Goal: Task Accomplishment & Management: Manage account settings

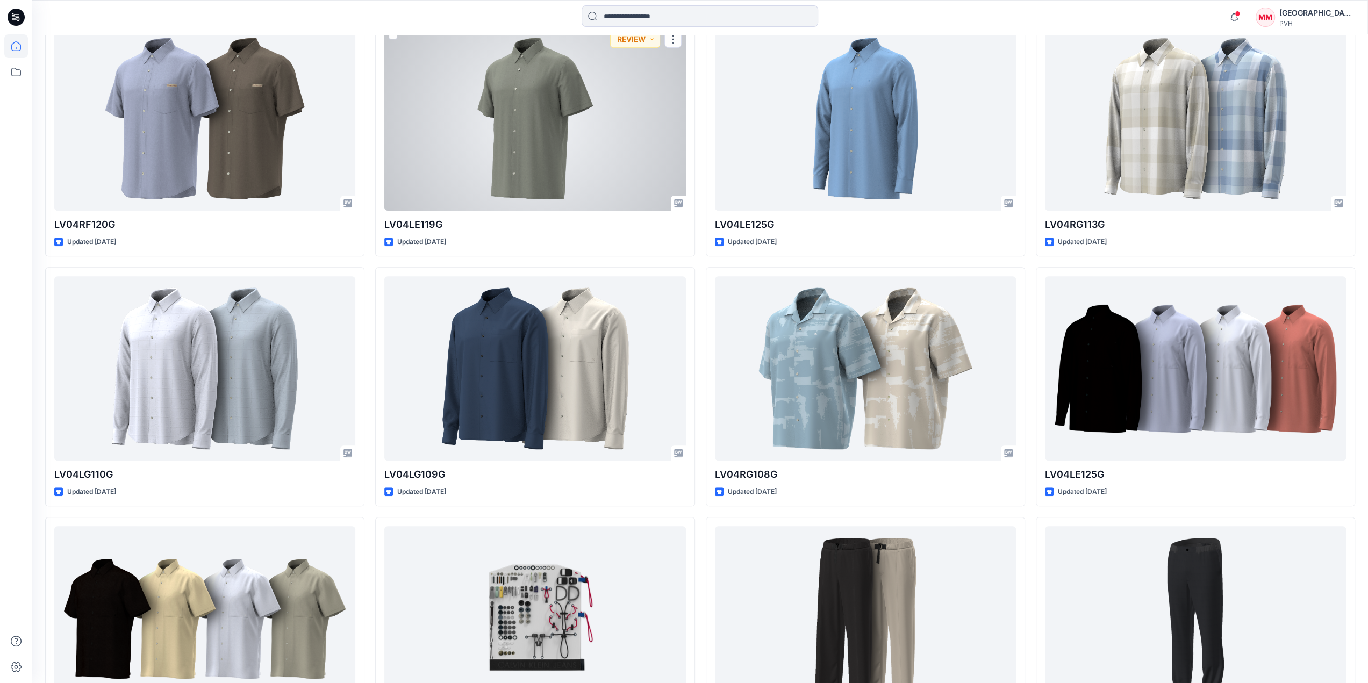
scroll to position [1221, 0]
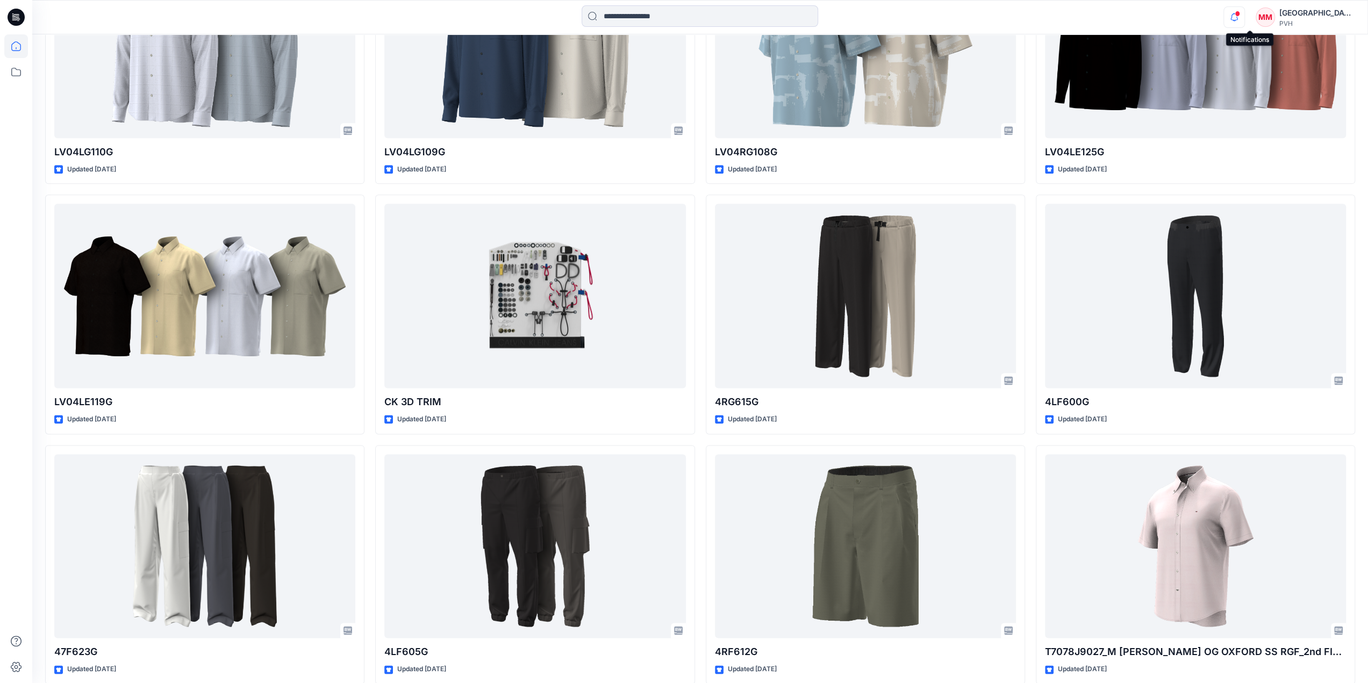
click at [1244, 16] on icon "button" at bounding box center [1234, 16] width 20 height 21
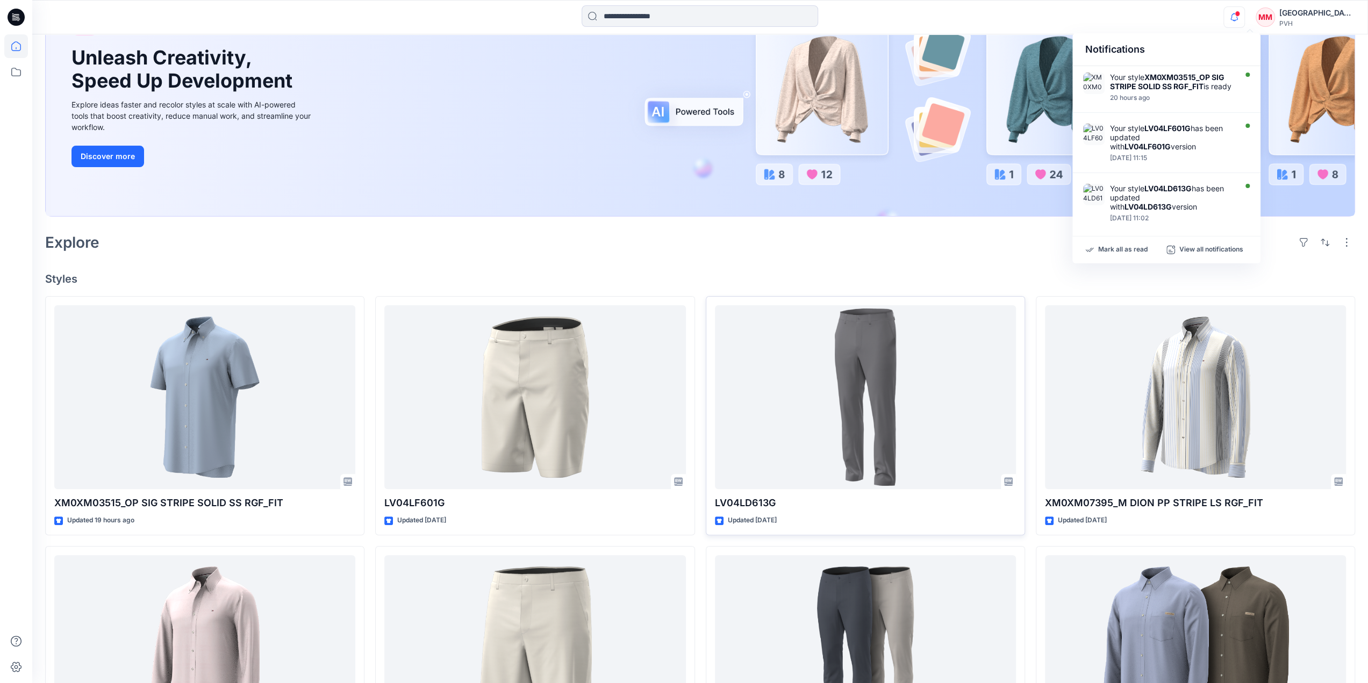
scroll to position [269, 0]
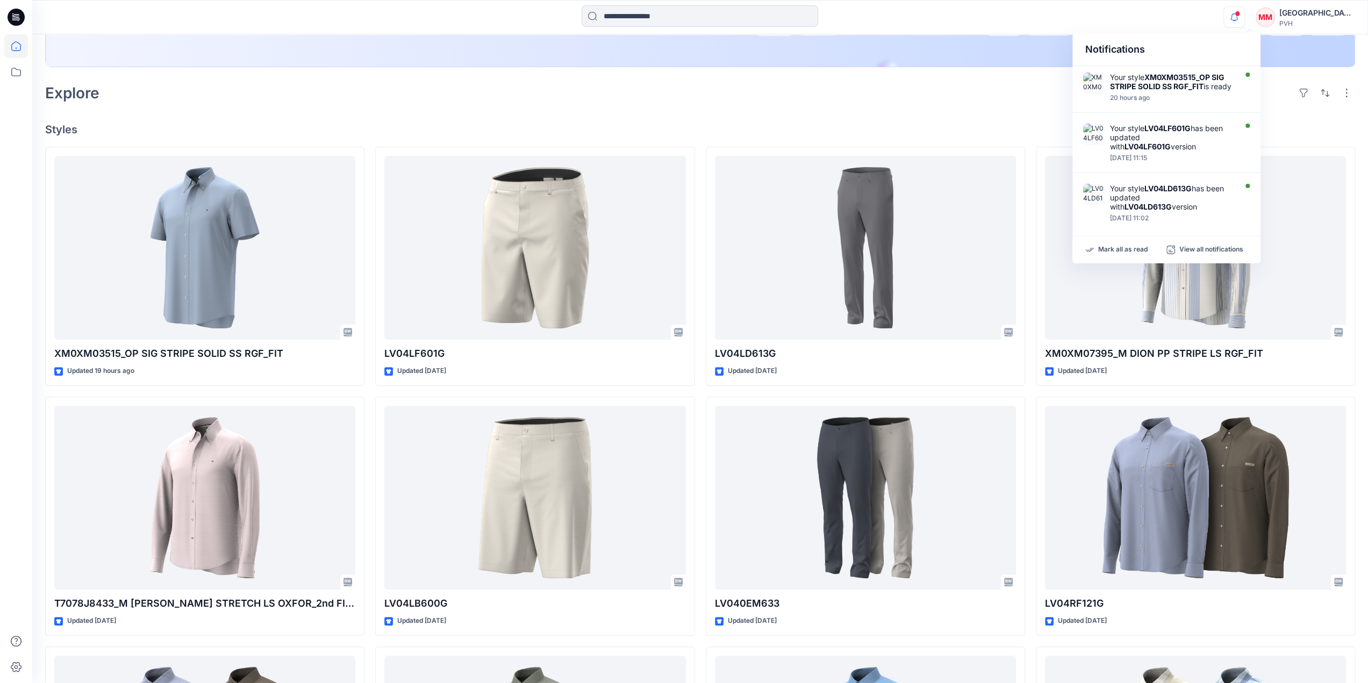
click at [783, 125] on h4 "Styles" at bounding box center [700, 129] width 1310 height 13
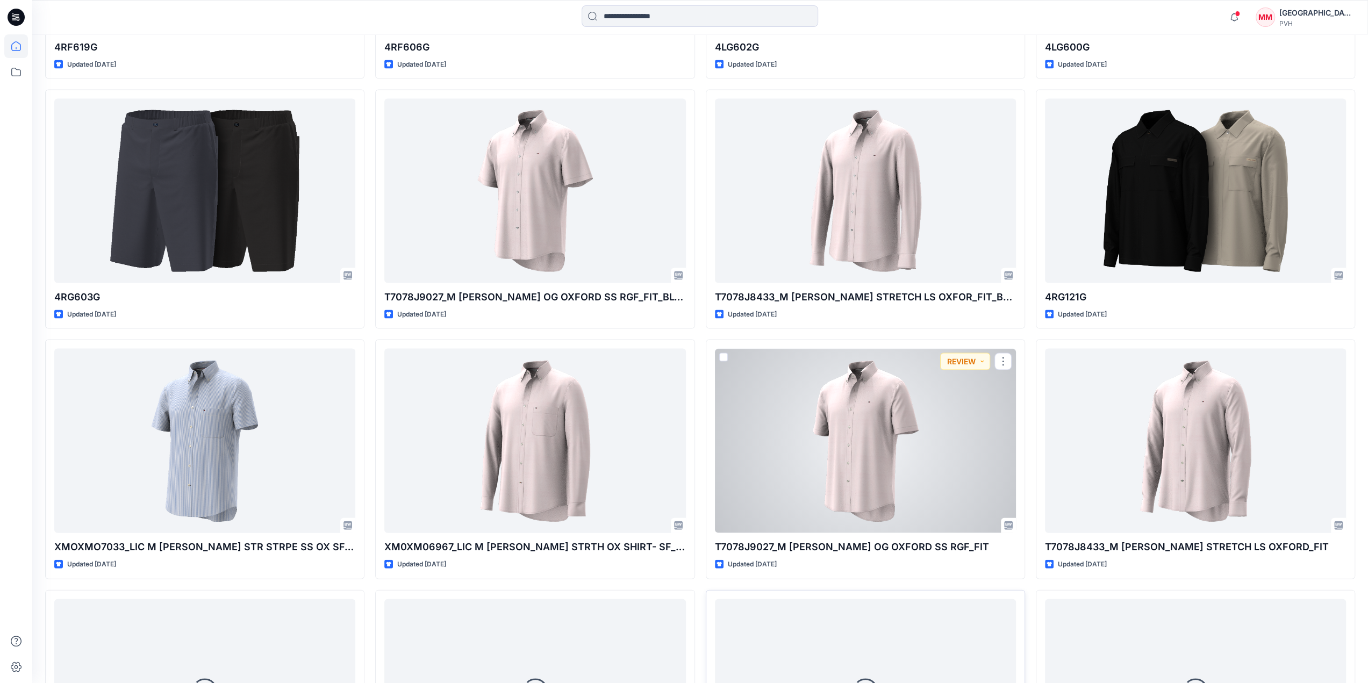
scroll to position [2397, 0]
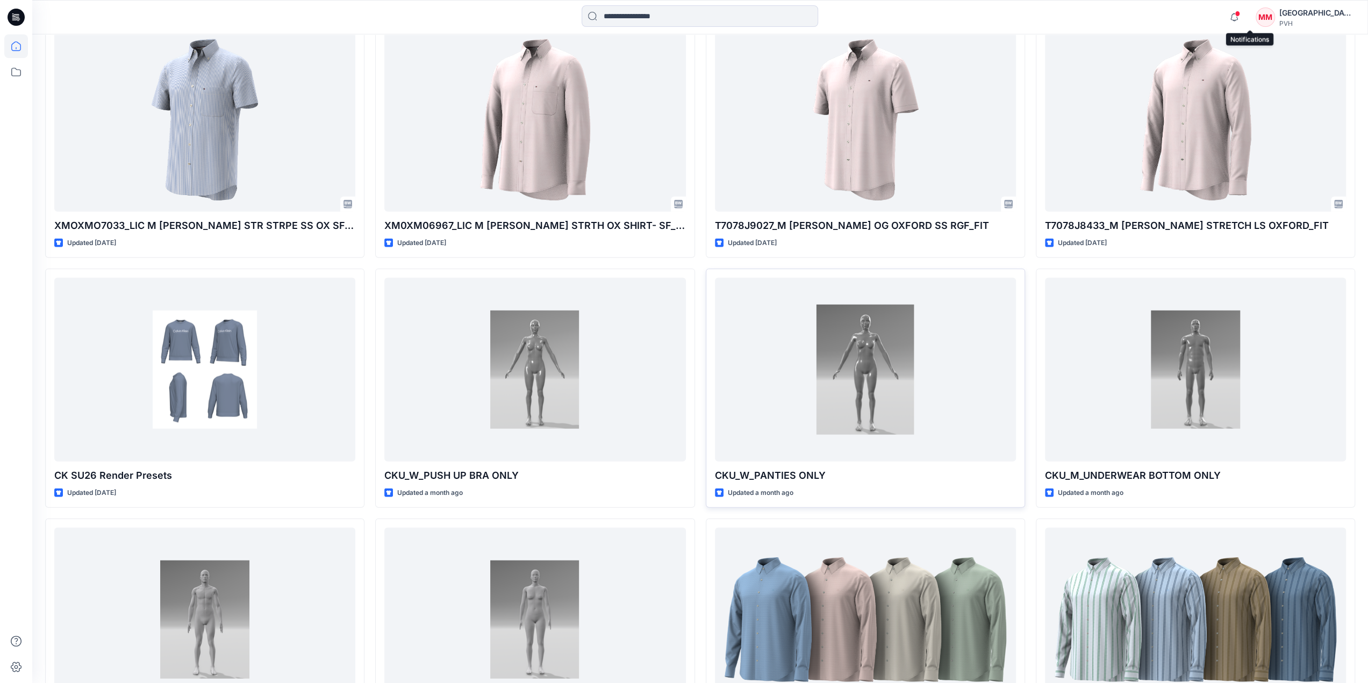
click at [1240, 16] on span at bounding box center [1237, 14] width 5 height 6
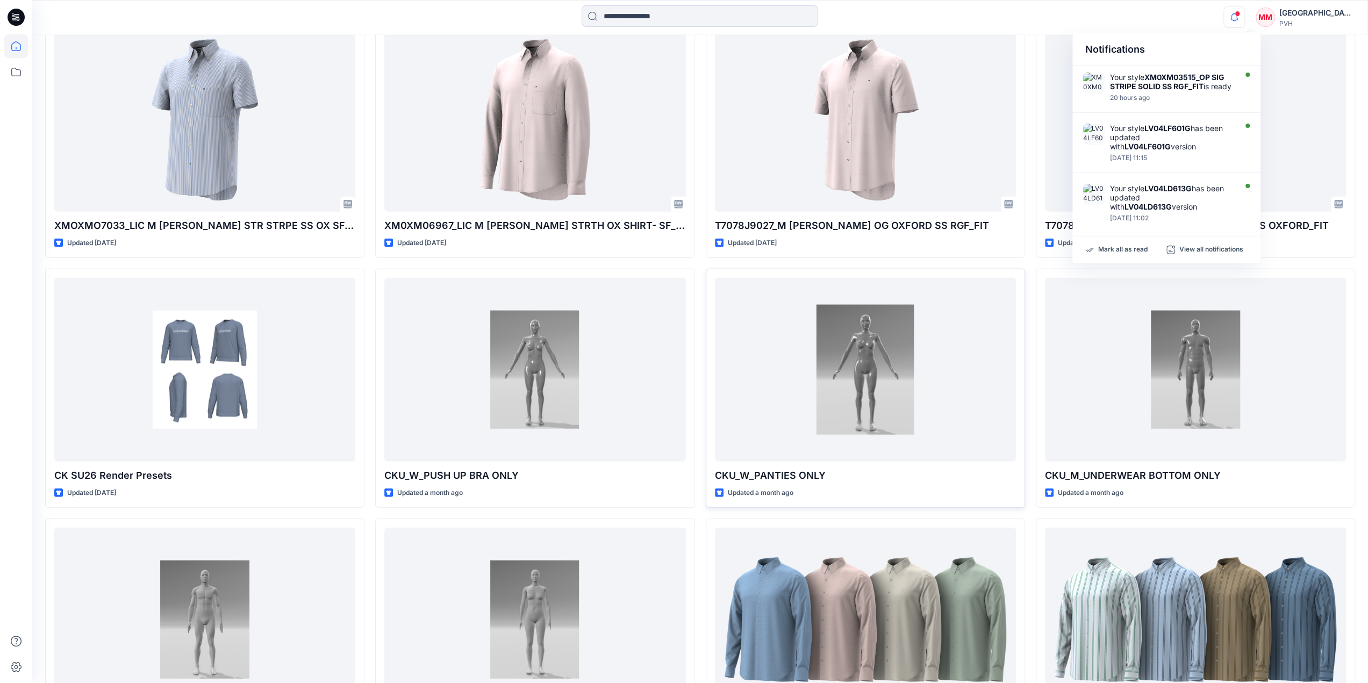
click at [1240, 15] on span at bounding box center [1237, 14] width 5 height 6
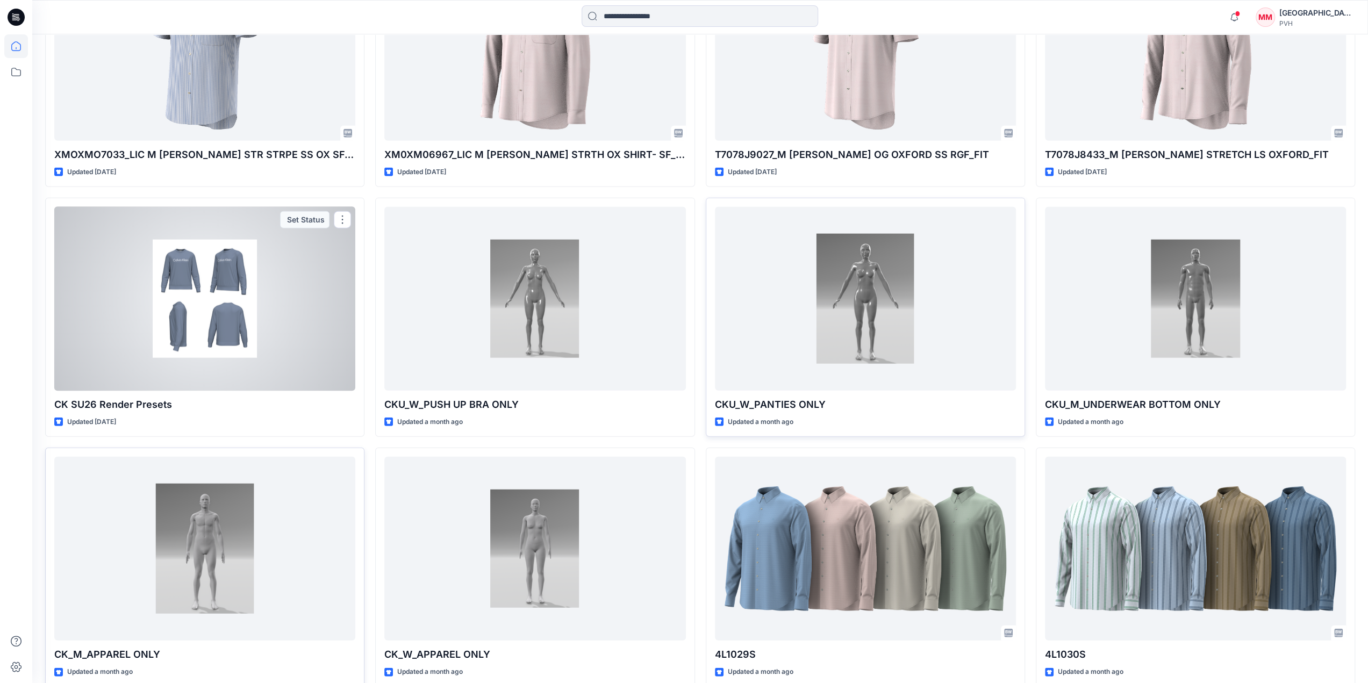
scroll to position [2558, 0]
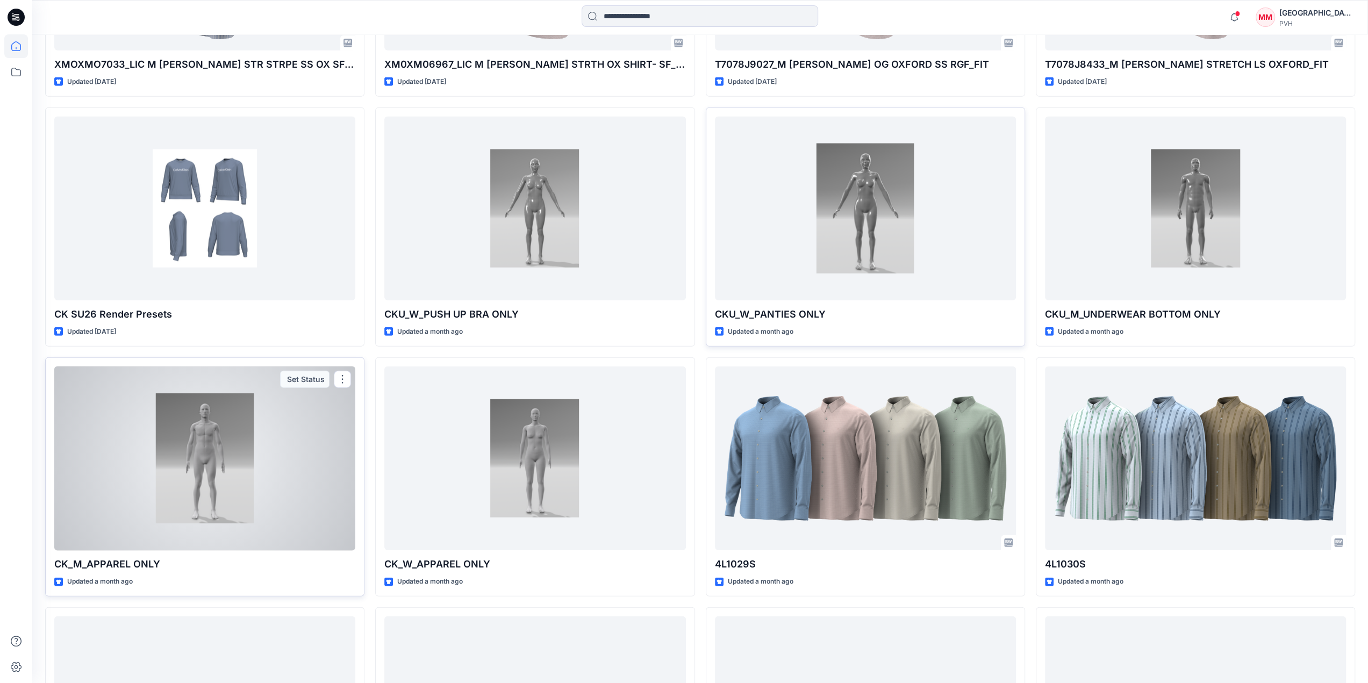
click at [208, 497] on div at bounding box center [204, 459] width 301 height 184
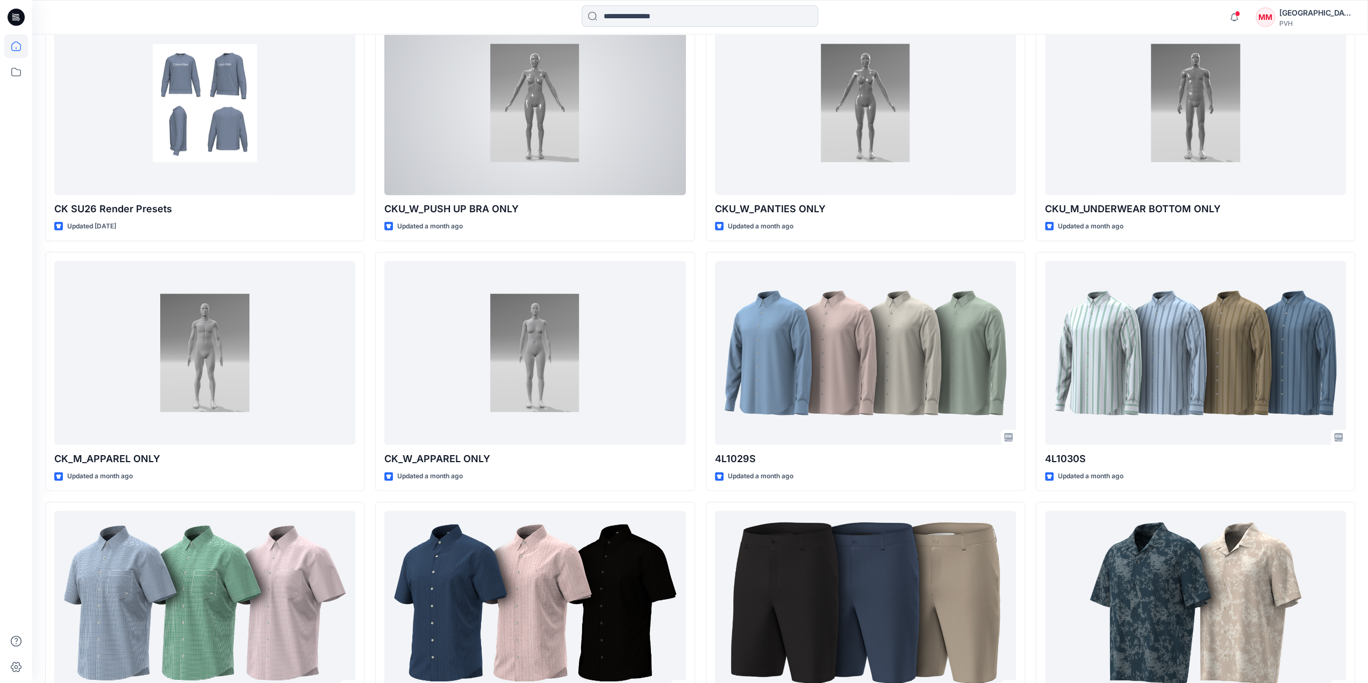
scroll to position [2663, 0]
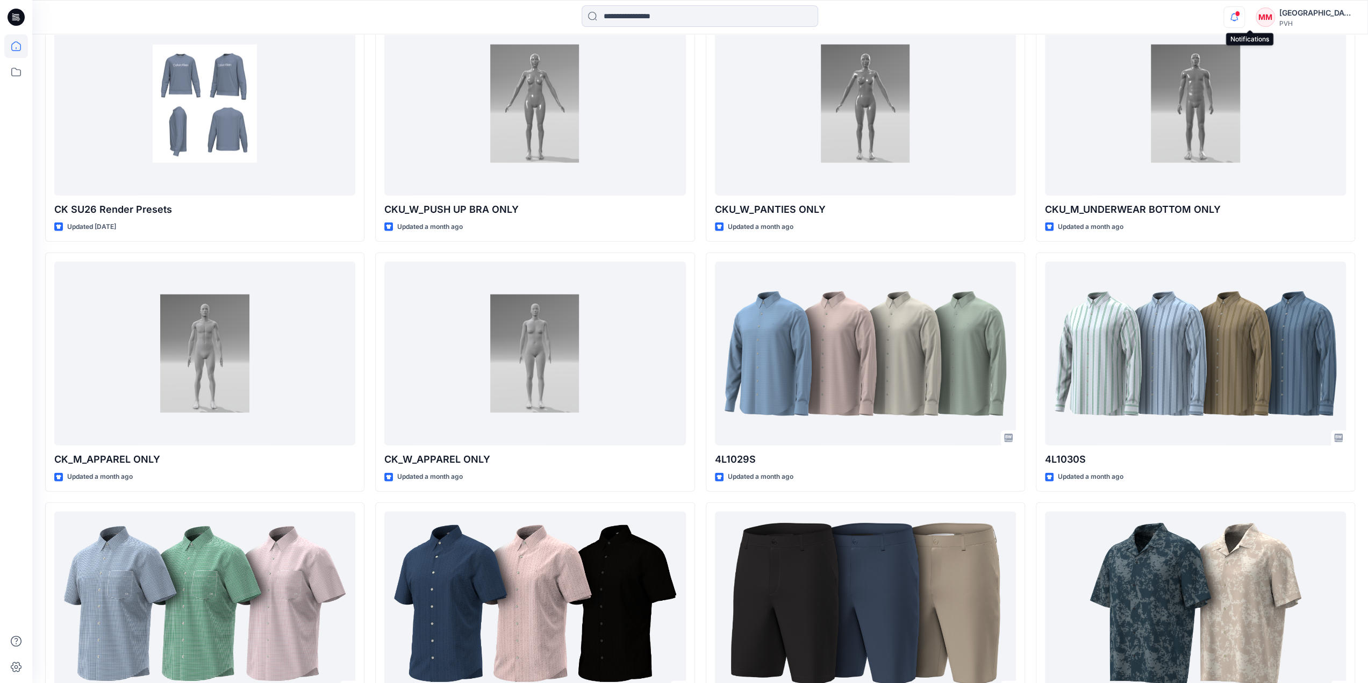
click at [1235, 13] on icon "button" at bounding box center [1234, 13] width 2 height 1
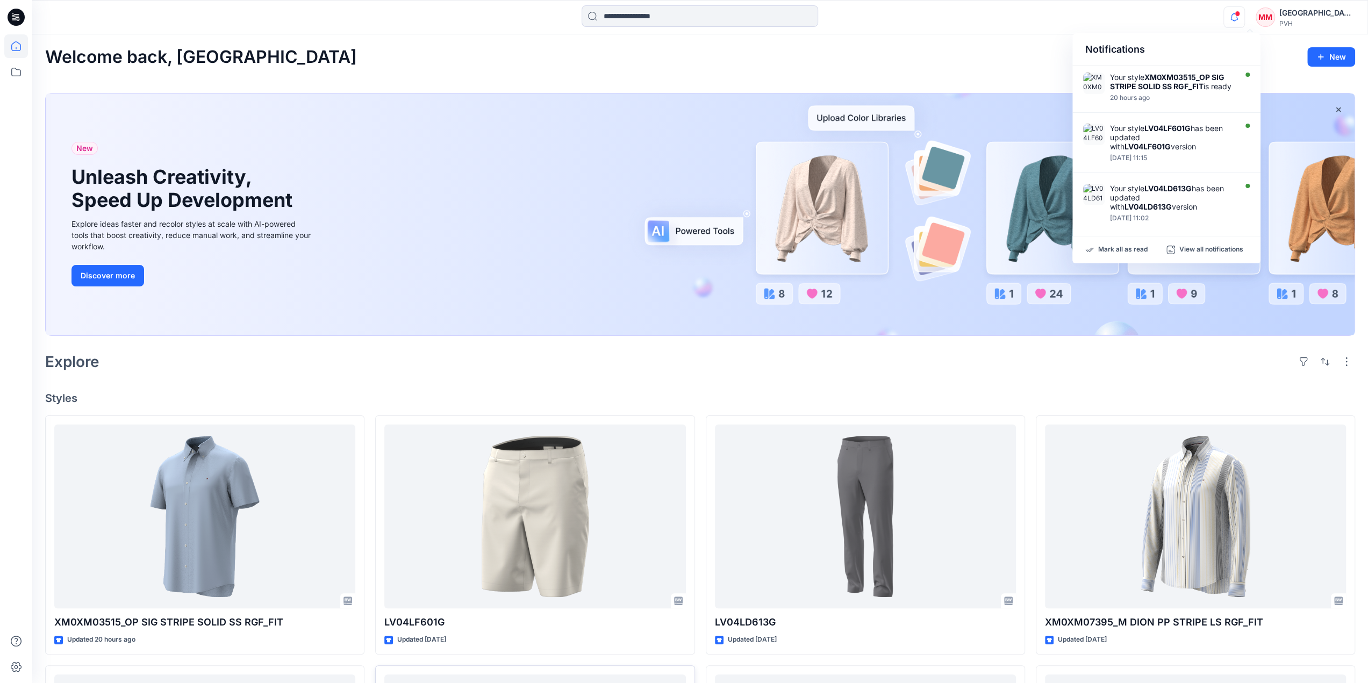
scroll to position [322, 0]
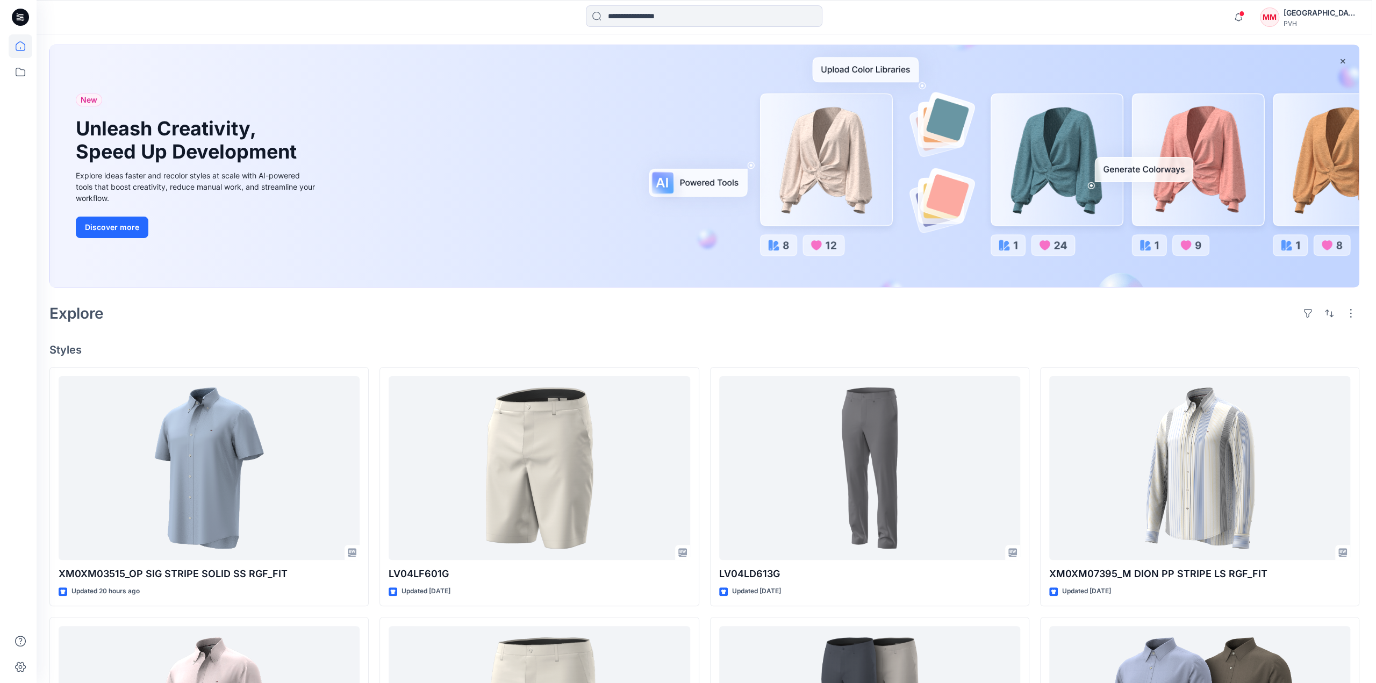
scroll to position [0, 0]
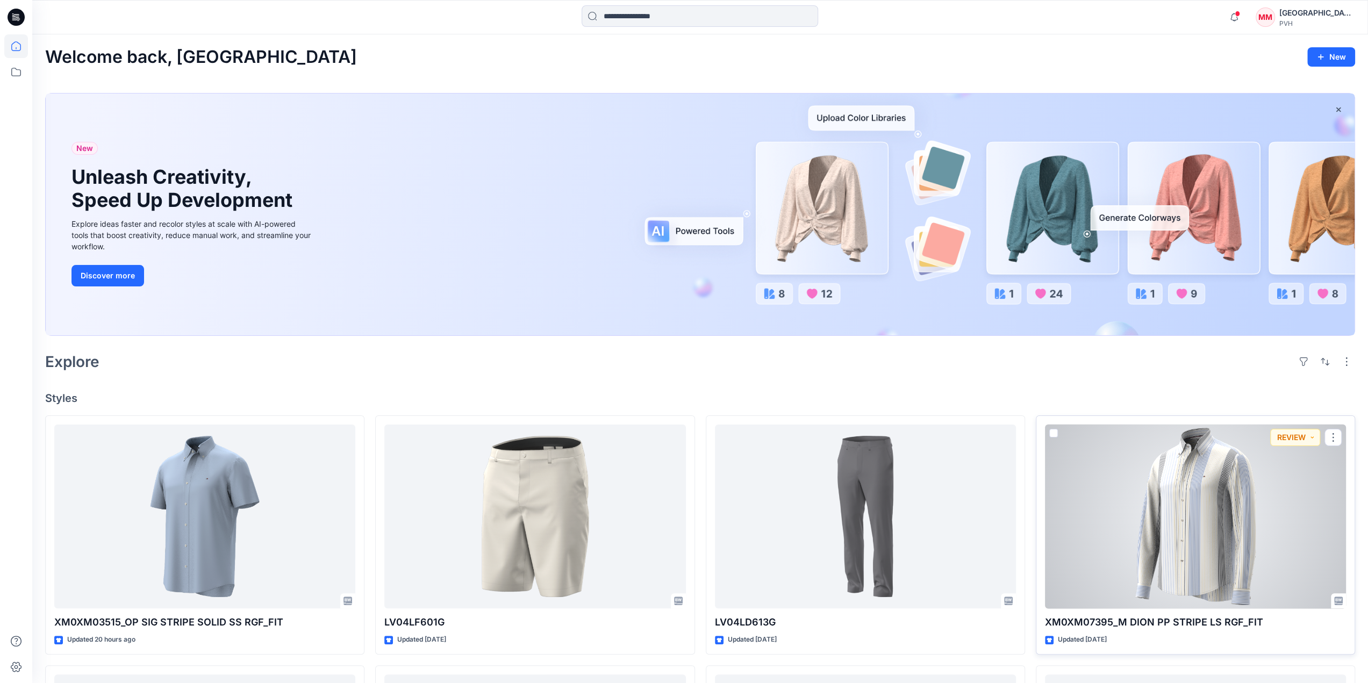
click at [1181, 489] on div at bounding box center [1195, 517] width 301 height 184
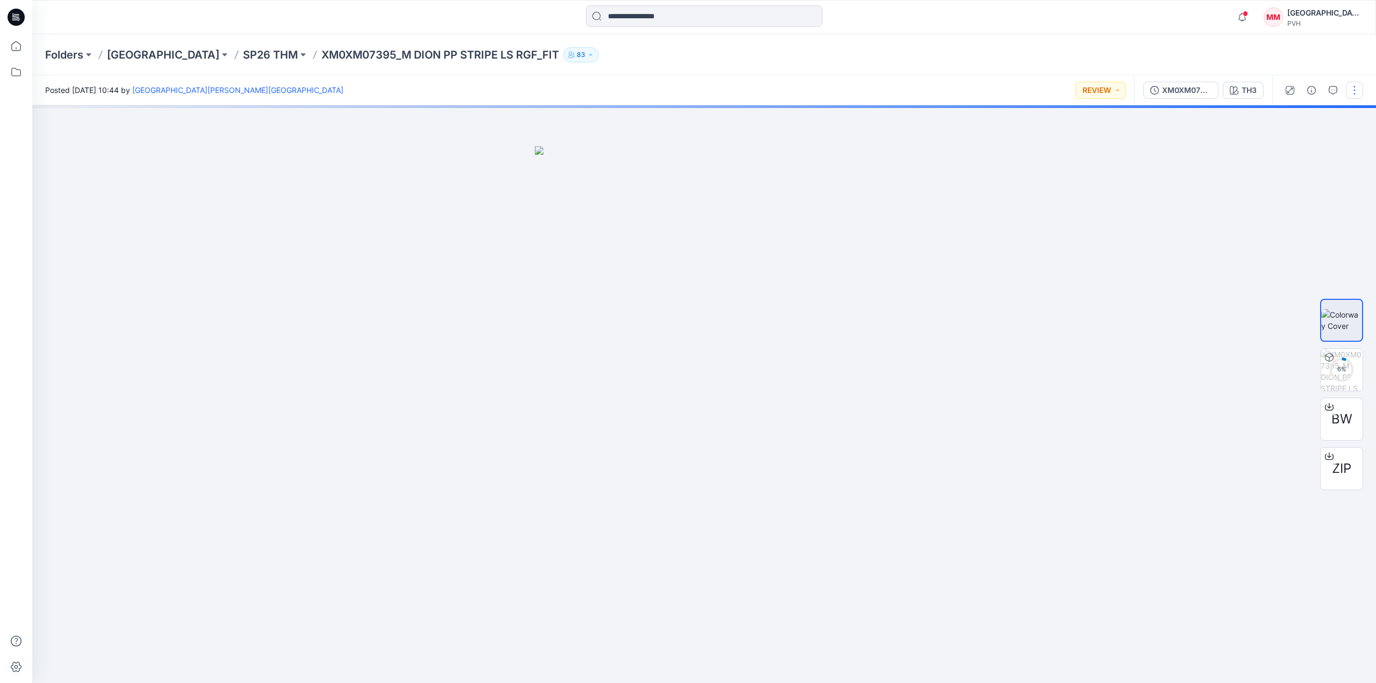
click at [1349, 96] on button "button" at bounding box center [1354, 90] width 17 height 17
click at [1285, 138] on button "Edit" at bounding box center [1309, 145] width 99 height 20
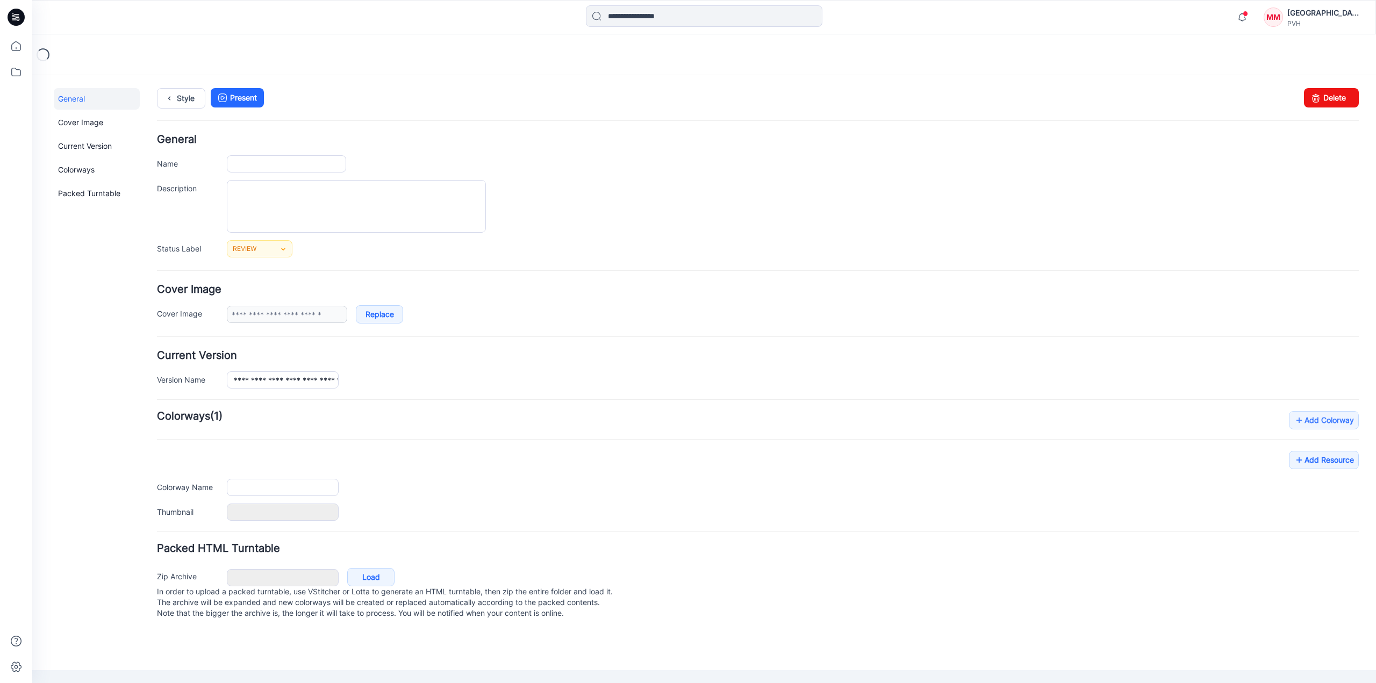
type input "**********"
type input "***"
type input "**********"
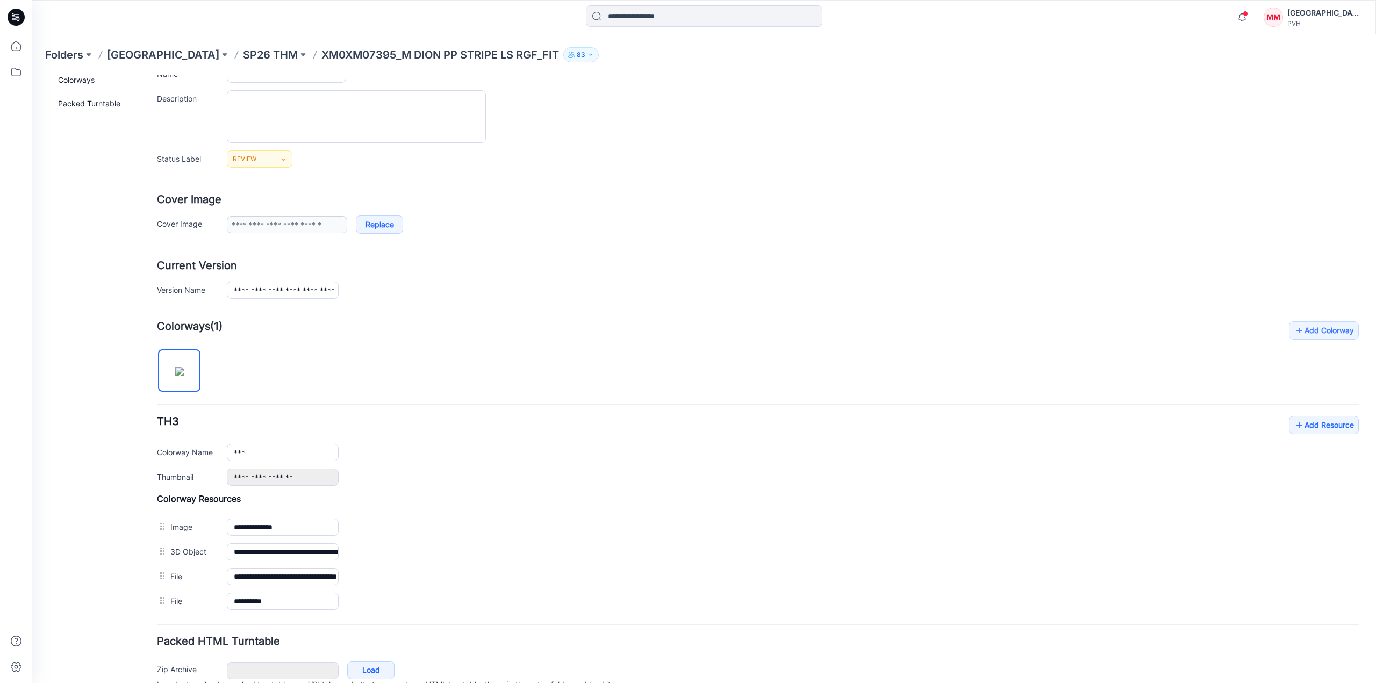
scroll to position [107, 0]
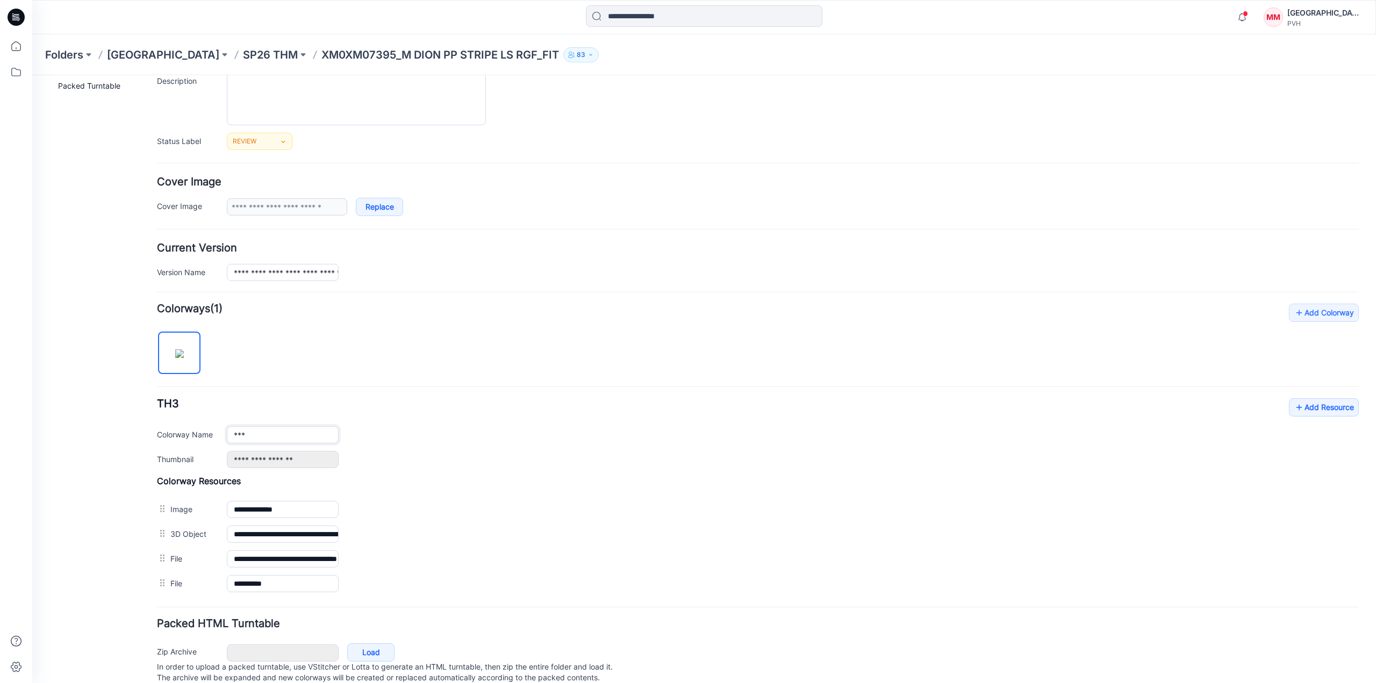
drag, startPoint x: 261, startPoint y: 436, endPoint x: 222, endPoint y: 436, distance: 38.7
click at [222, 436] on div "Colorway Name ***" at bounding box center [758, 434] width 1202 height 17
paste input "text"
type input "***"
click at [114, 383] on div "General Cover Image Current Version Colorways Packed Turntable" at bounding box center [97, 345] width 86 height 728
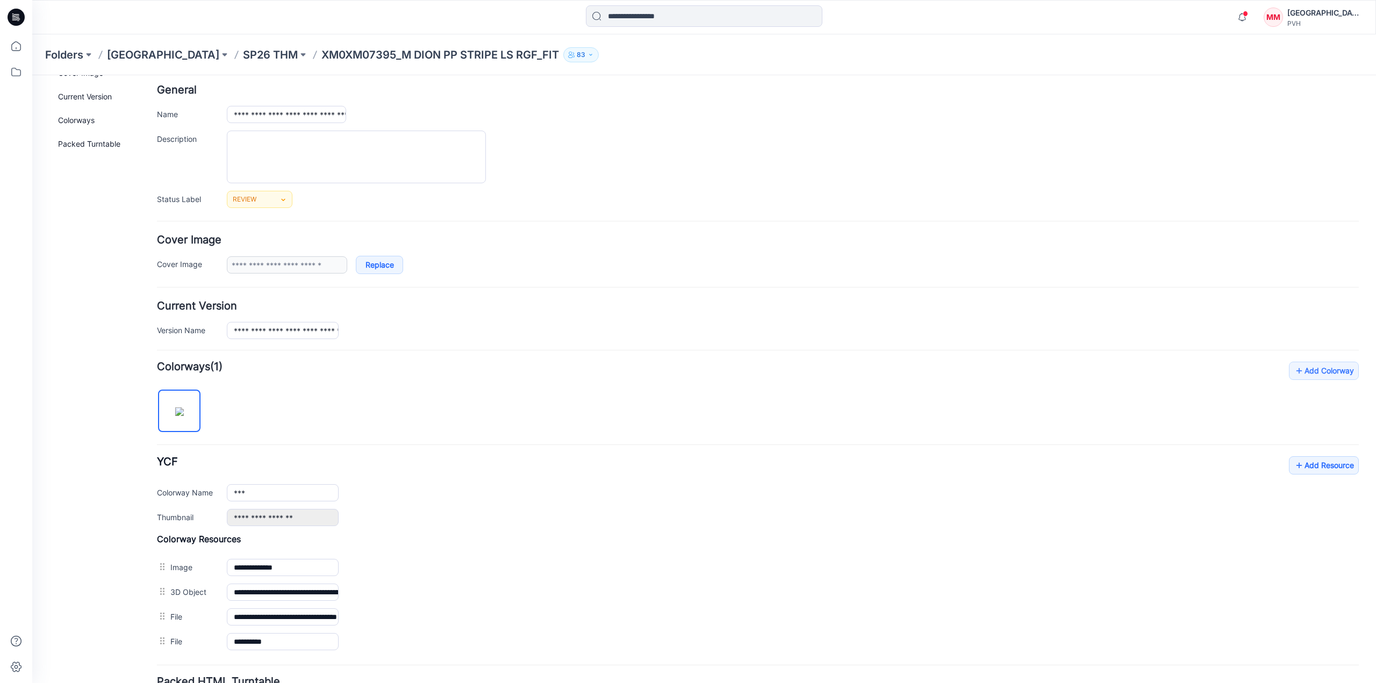
scroll to position [0, 0]
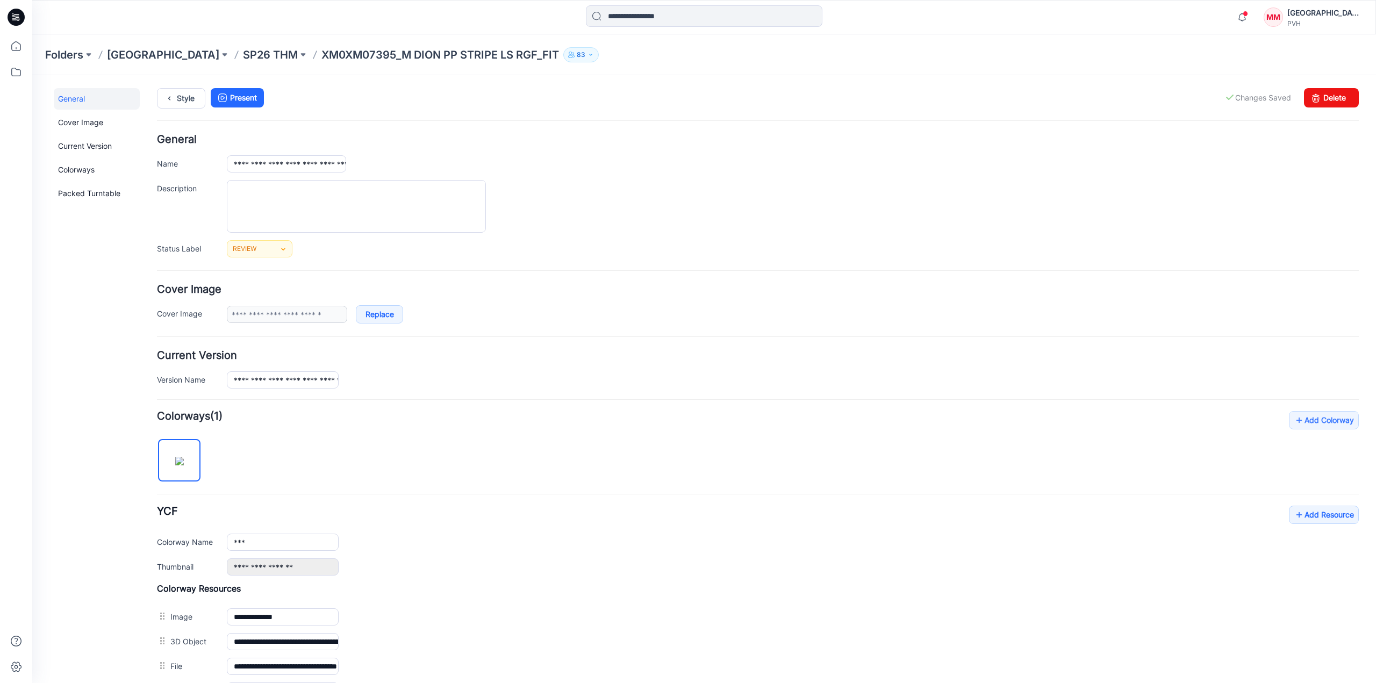
click at [991, 209] on div at bounding box center [793, 206] width 1132 height 53
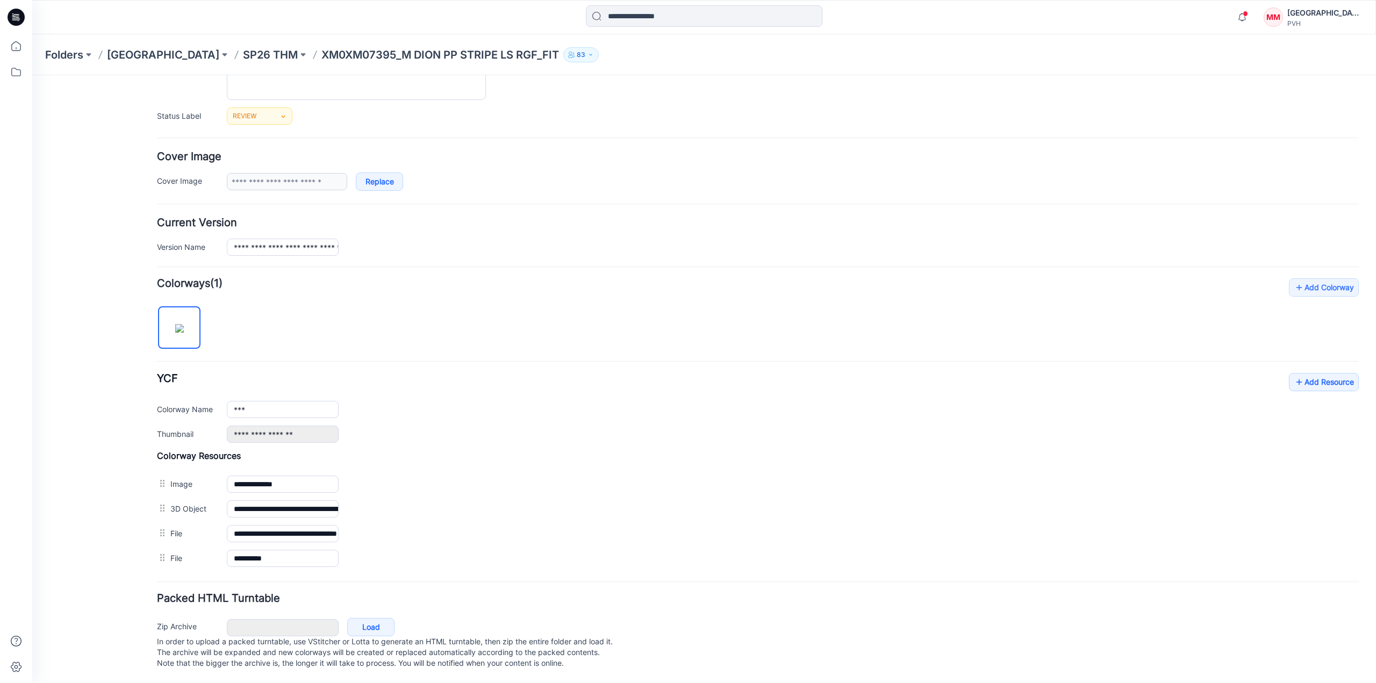
scroll to position [139, 0]
